Goal: Transaction & Acquisition: Obtain resource

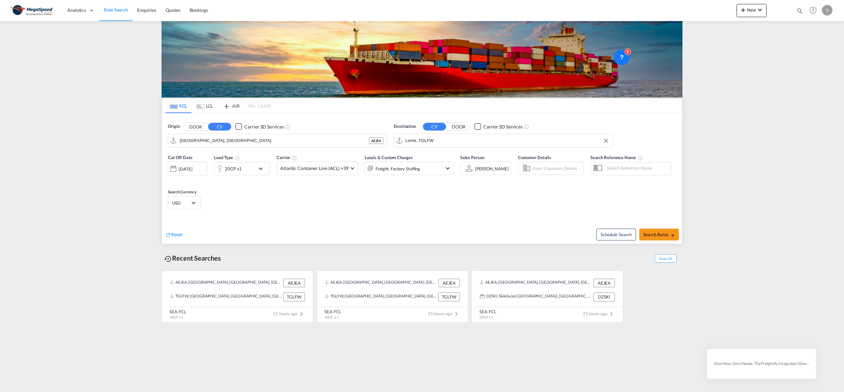
click at [455, 141] on input "Lome, TGLFW" at bounding box center [507, 141] width 204 height 10
click at [455, 140] on input "Lome, TGLFW" at bounding box center [507, 141] width 204 height 10
click at [440, 162] on div "Manzanillo [GEOGRAPHIC_DATA] PAMIT" at bounding box center [456, 162] width 125 height 20
type input "Manzanillo, PAMIT"
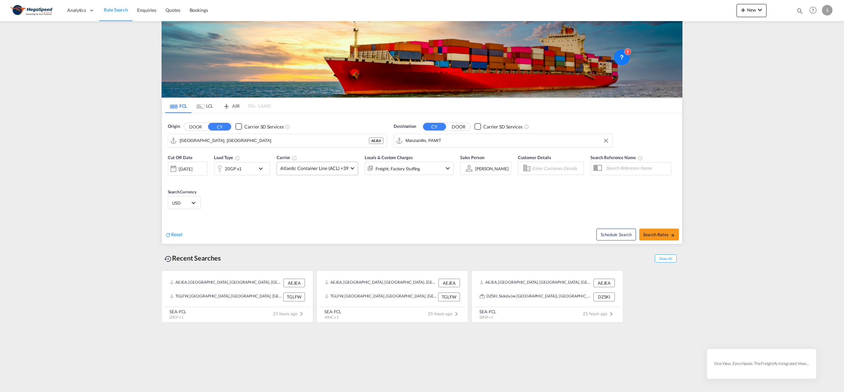
click at [313, 174] on md-select-value "Atlantic Container Line (ACL) +39" at bounding box center [317, 168] width 81 height 13
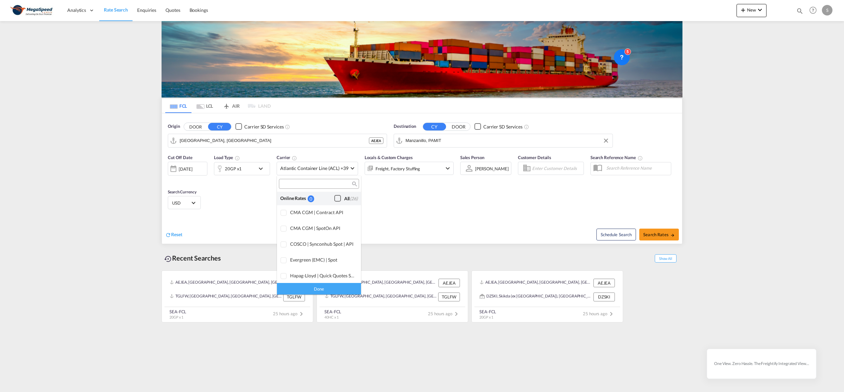
scroll to position [403, 0]
click at [408, 209] on md-backdrop at bounding box center [422, 196] width 844 height 392
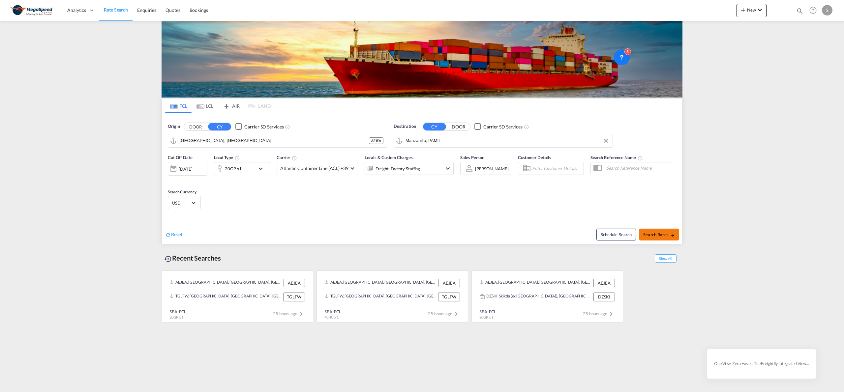
click at [633, 235] on span "Search Rates" at bounding box center [659, 234] width 32 height 5
type input "AEJEA to PAMIT / [DATE]"
